Goal: Information Seeking & Learning: Understand process/instructions

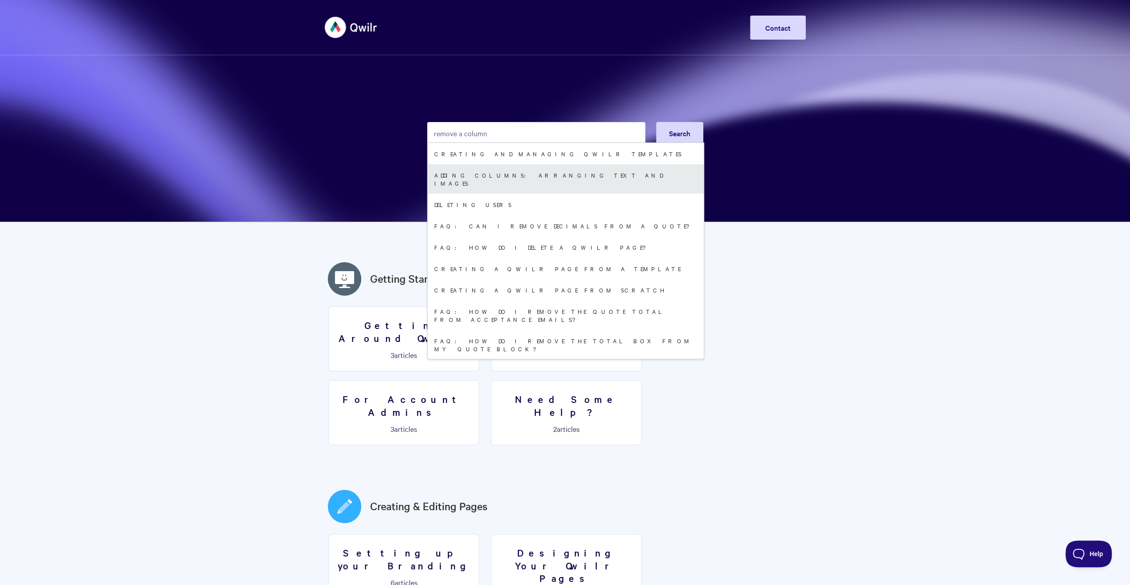
type input "remove a column"
click at [522, 179] on link "Adding Columns: arranging text and images" at bounding box center [566, 178] width 276 height 29
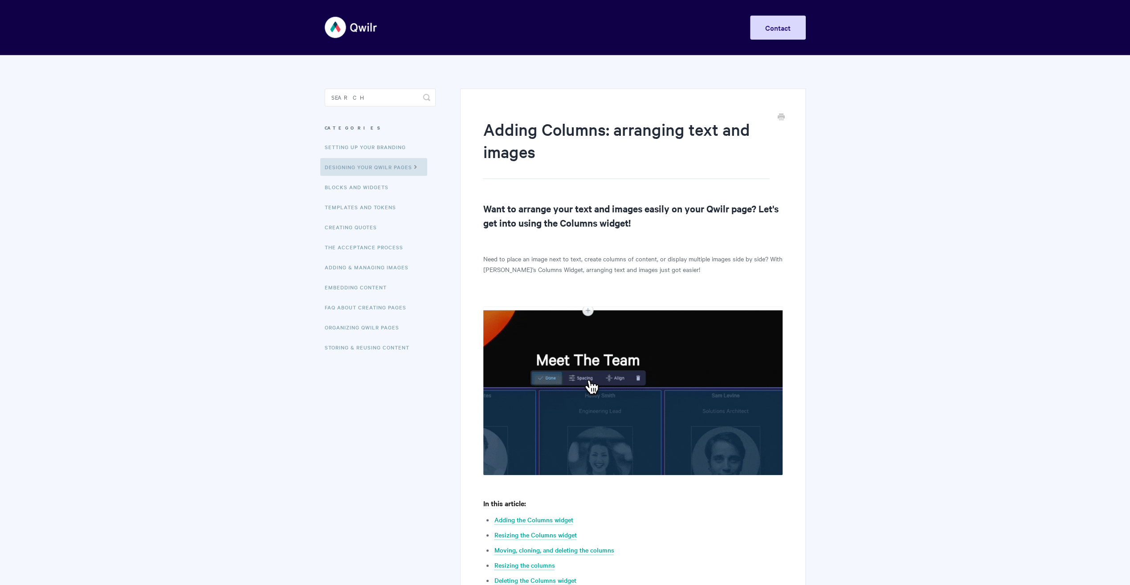
click at [527, 171] on h1 "Adding Columns: arranging text and images" at bounding box center [626, 148] width 286 height 61
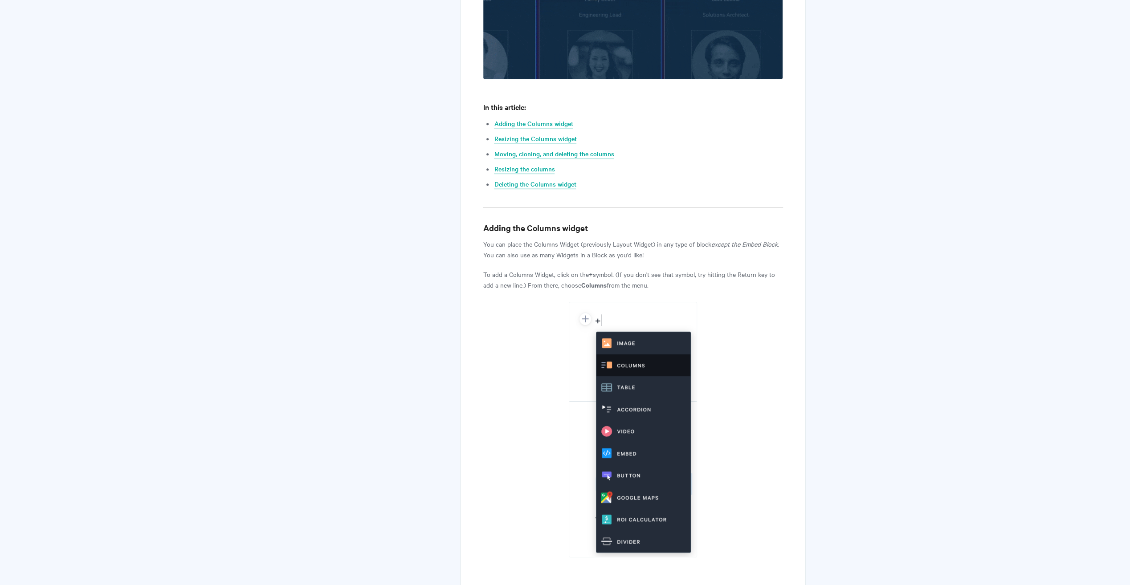
scroll to position [475, 0]
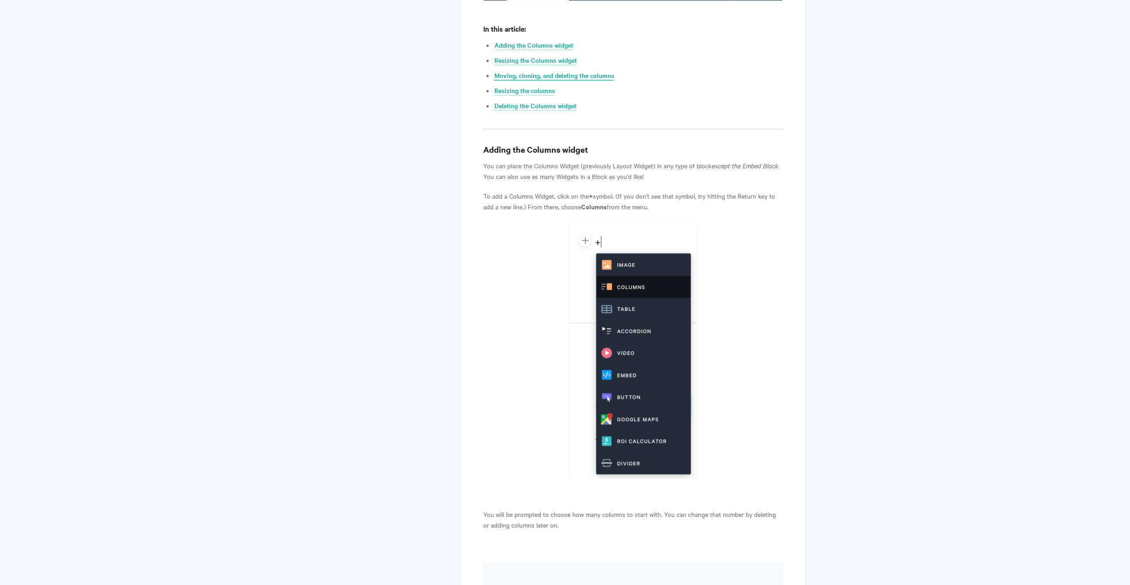
click at [575, 77] on link "Moving, cloning, and deleting the columns" at bounding box center [554, 76] width 120 height 10
